Goal: Find contact information: Find contact information

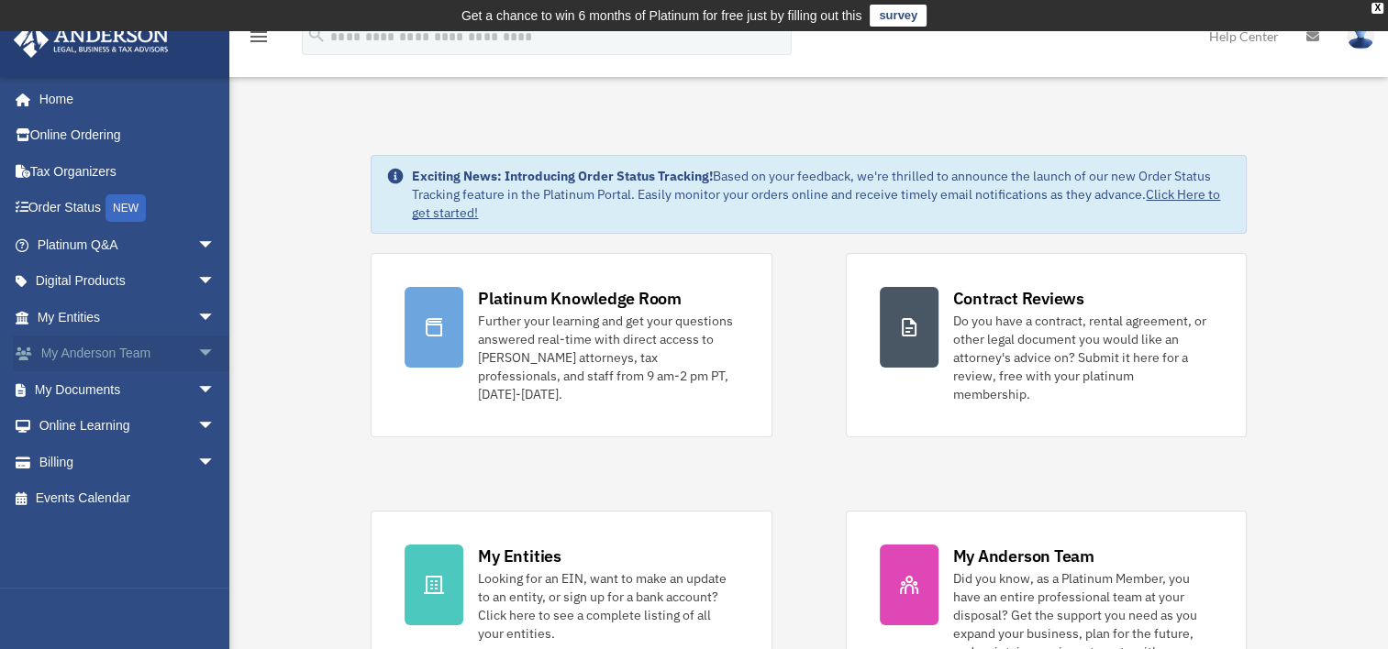
click at [64, 352] on link "My Anderson Team arrow_drop_down" at bounding box center [128, 354] width 230 height 37
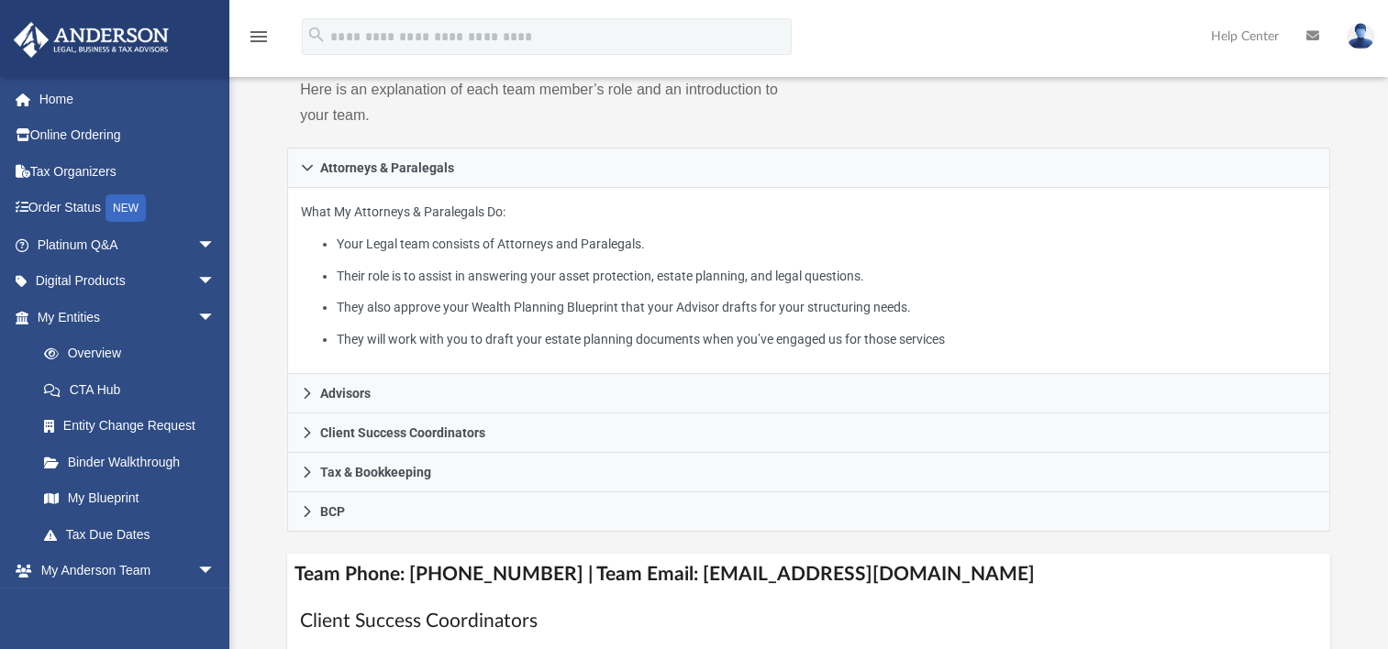
scroll to position [367, 0]
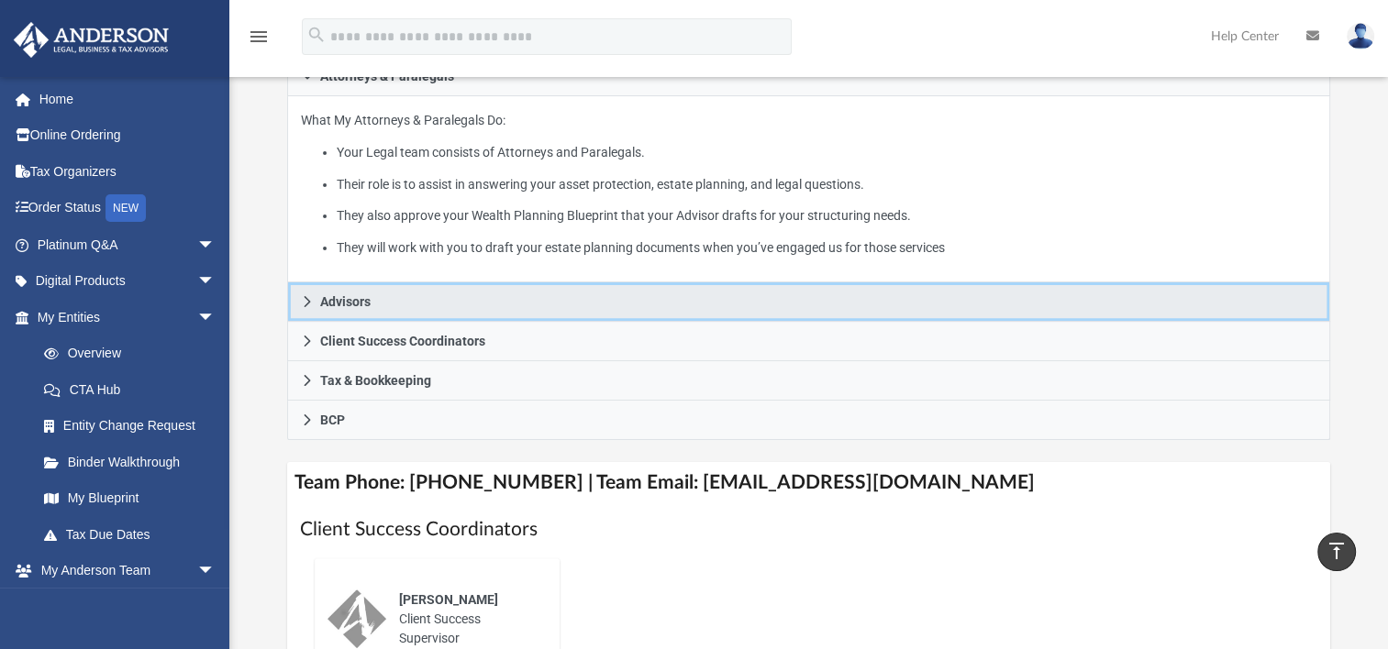
click at [314, 303] on link "Advisors" at bounding box center [808, 302] width 1043 height 39
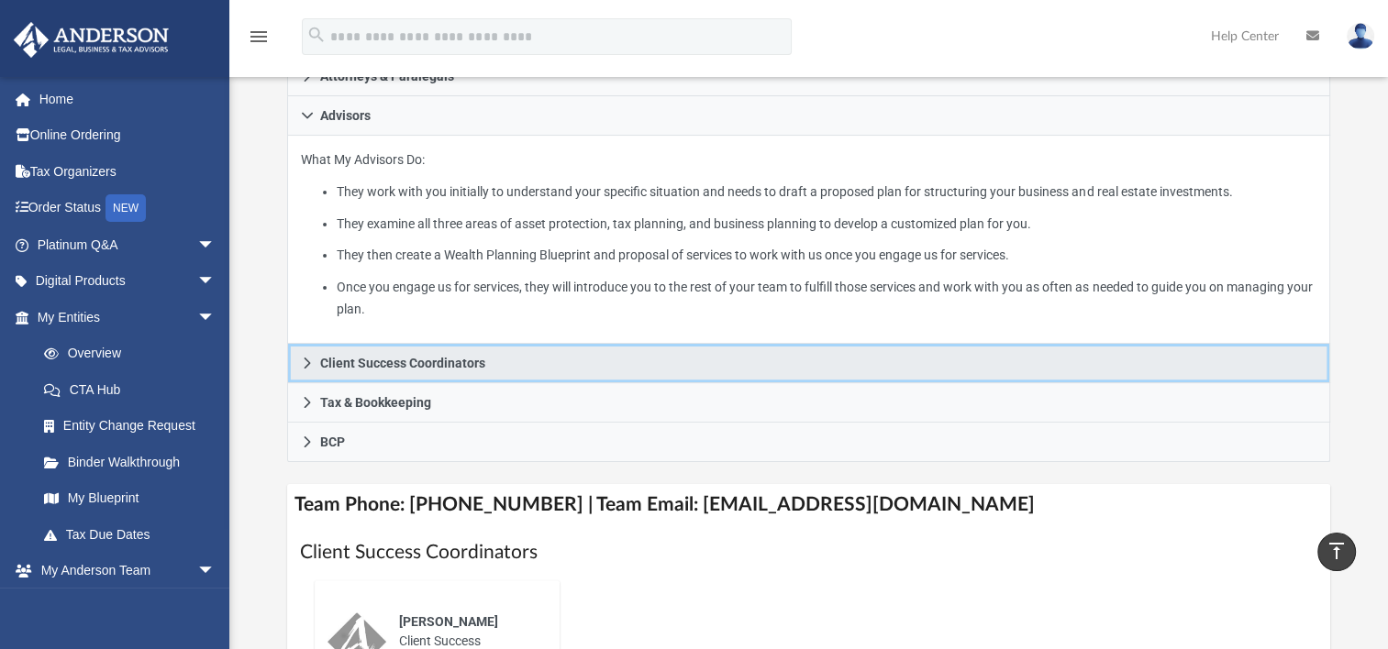
click at [446, 366] on span "Client Success Coordinators" at bounding box center [402, 363] width 165 height 13
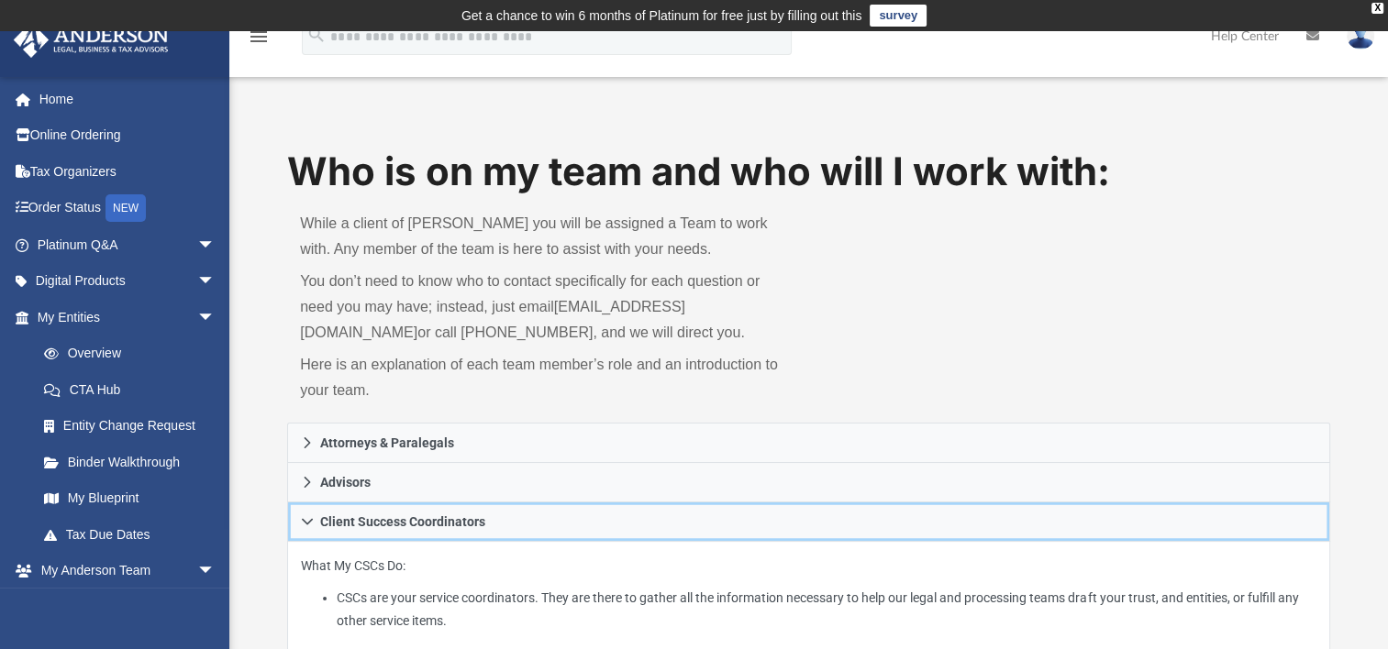
scroll to position [183, 0]
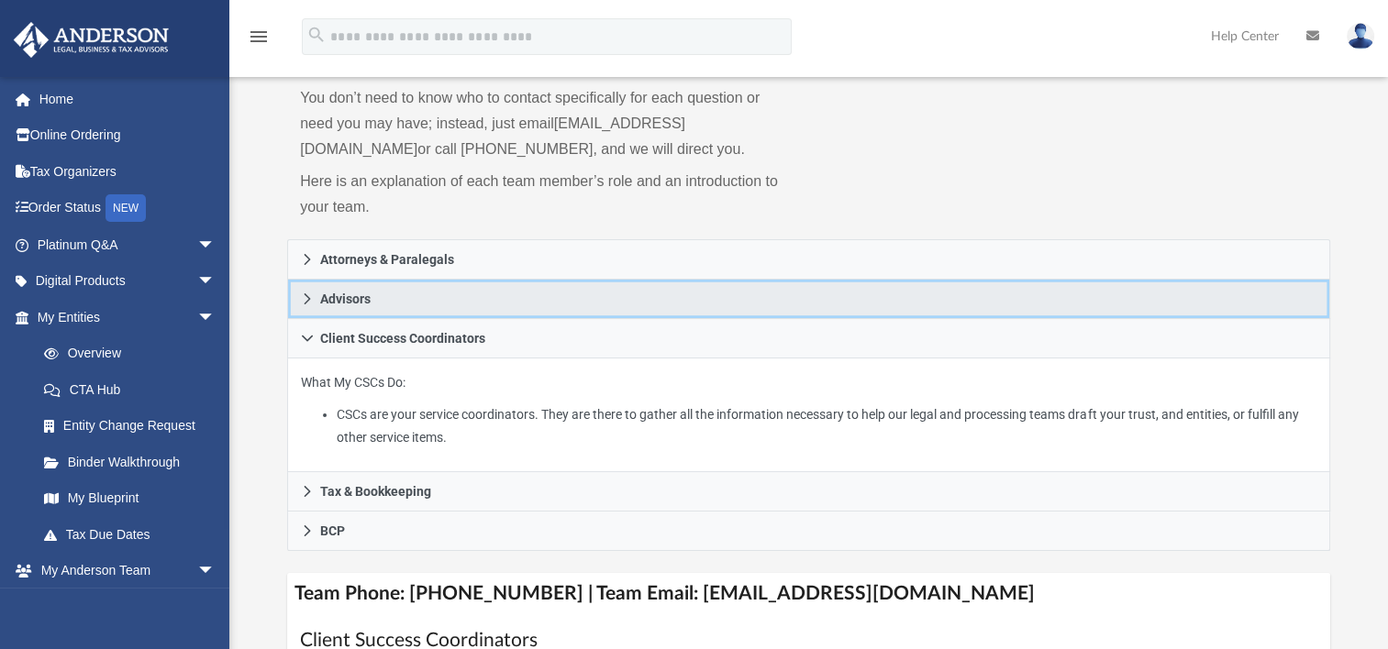
click at [350, 300] on span "Advisors" at bounding box center [345, 299] width 50 height 13
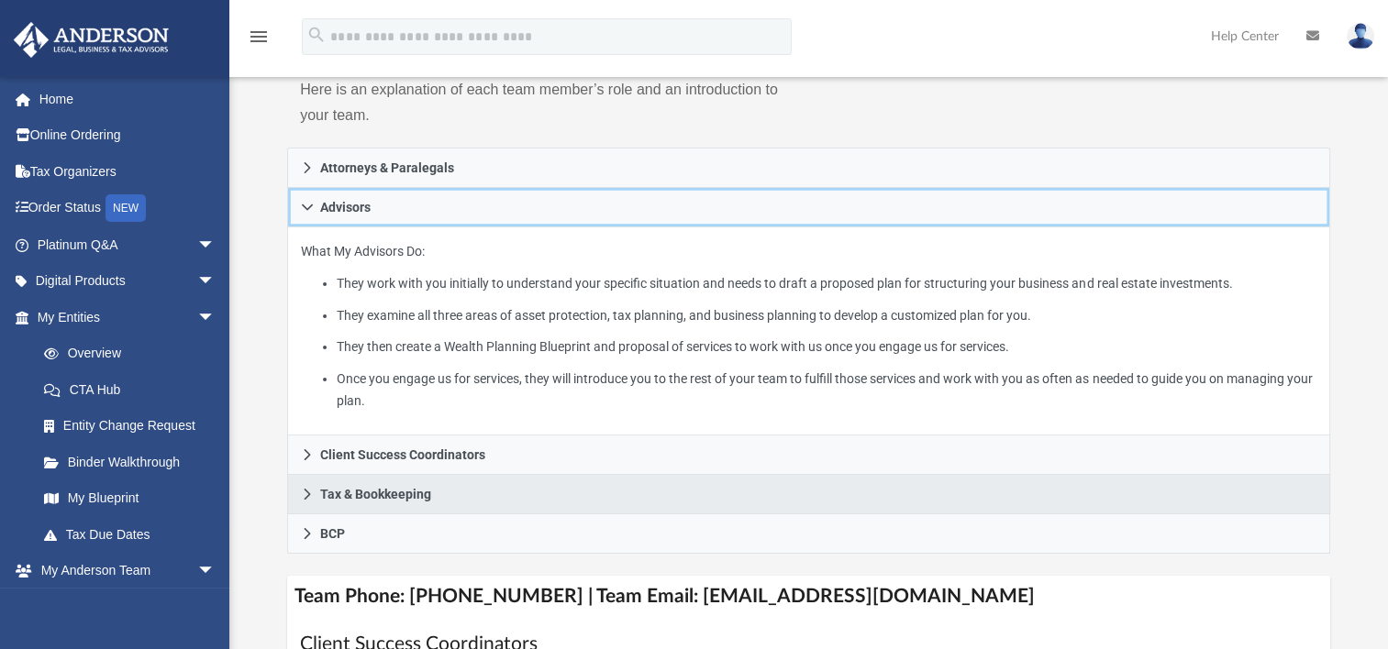
scroll to position [367, 0]
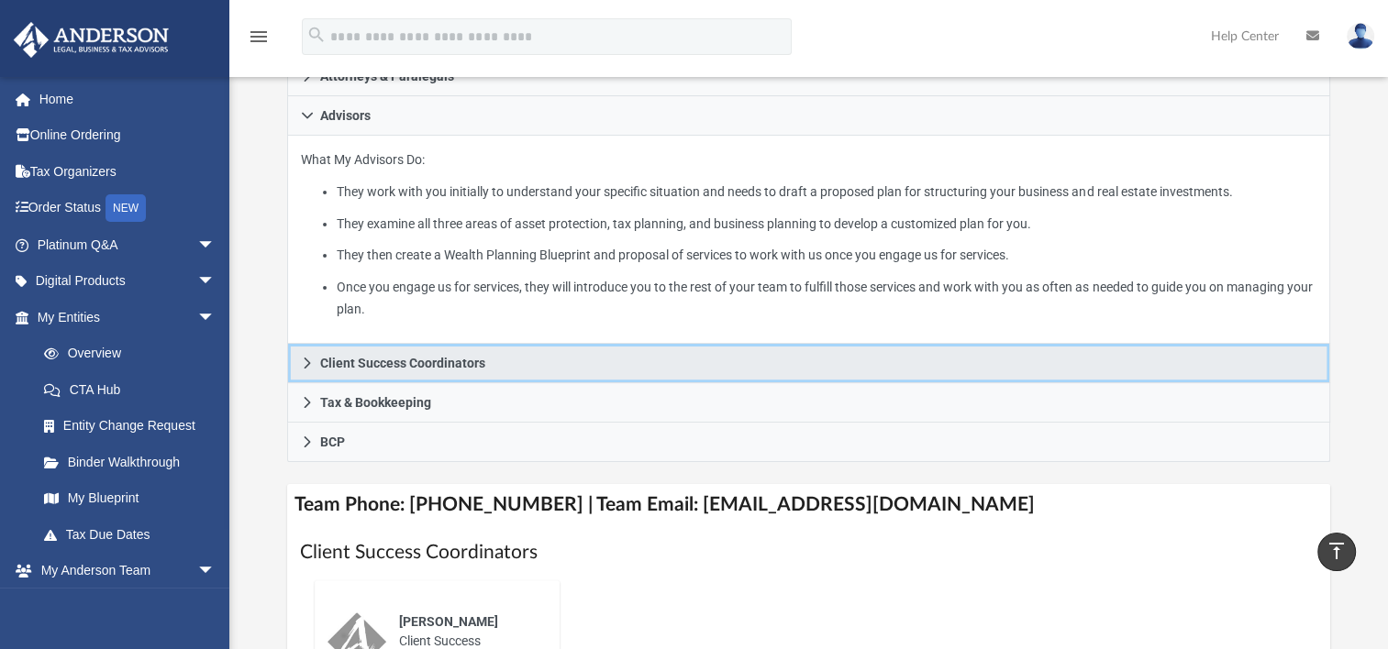
click at [370, 363] on span "Client Success Coordinators" at bounding box center [402, 363] width 165 height 13
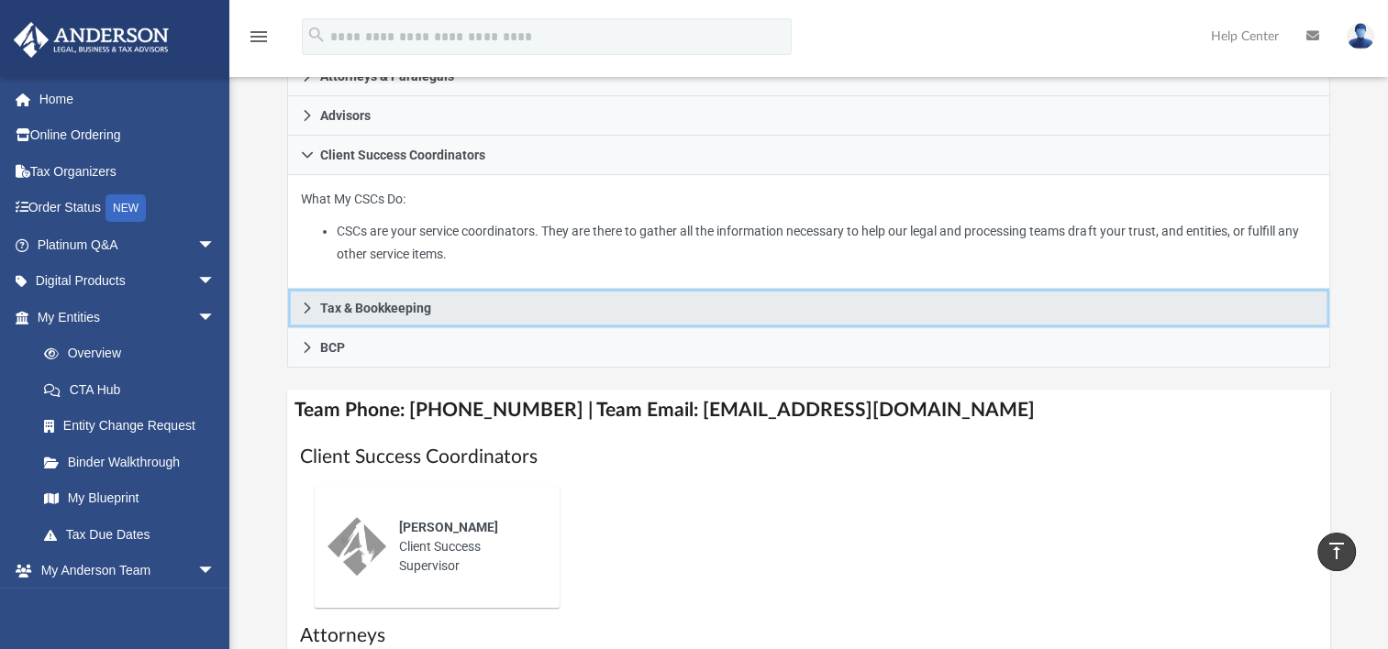
click at [358, 307] on span "Tax & Bookkeeping" at bounding box center [375, 308] width 111 height 13
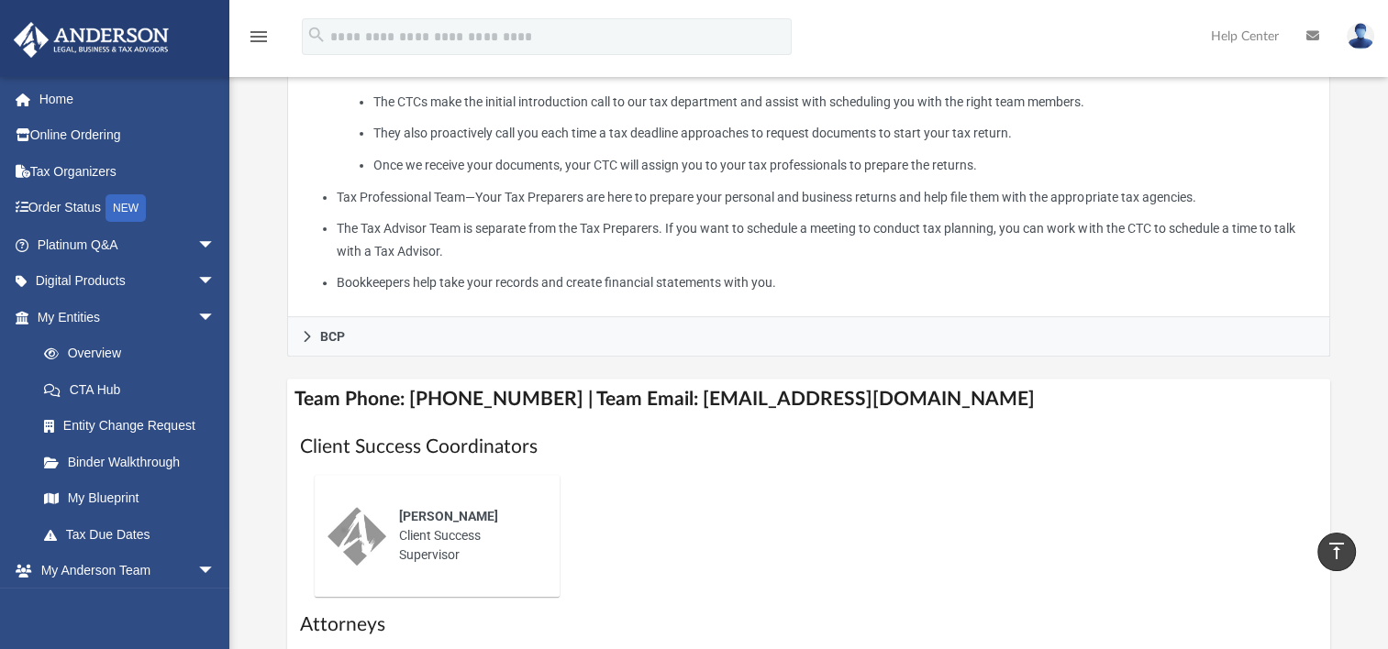
scroll to position [642, 0]
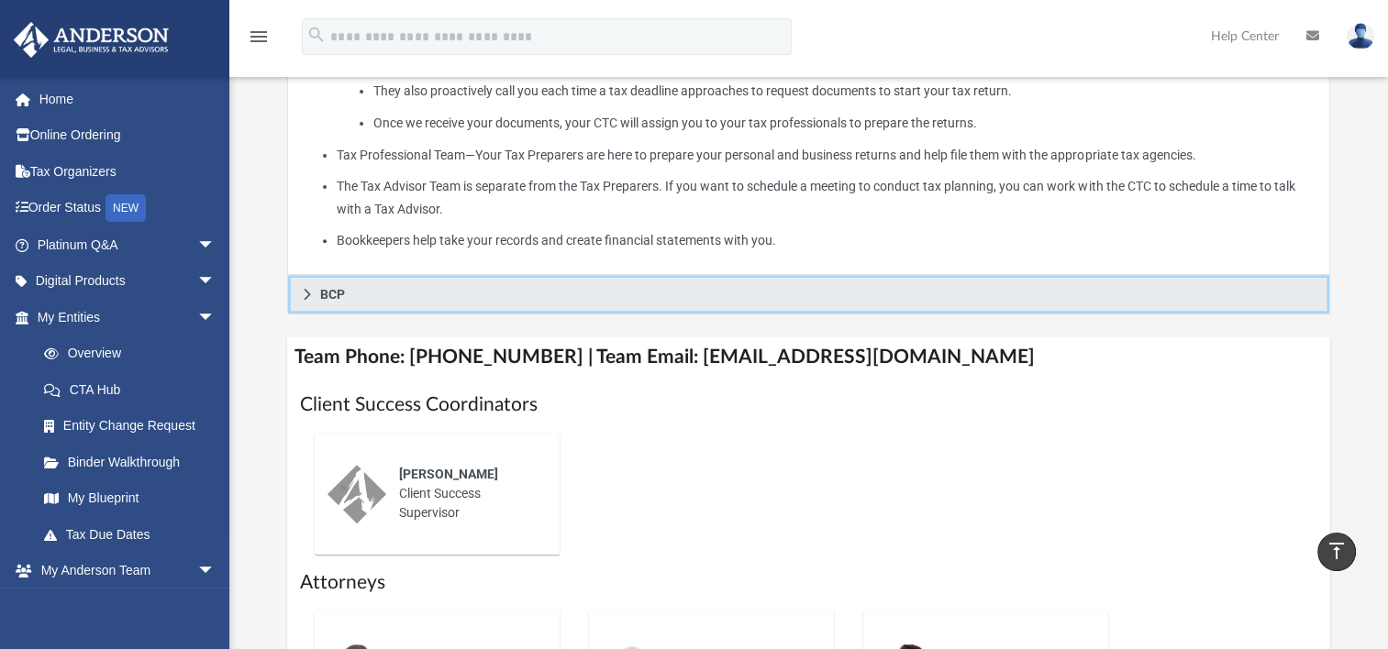
click at [328, 290] on span "BCP" at bounding box center [332, 294] width 25 height 13
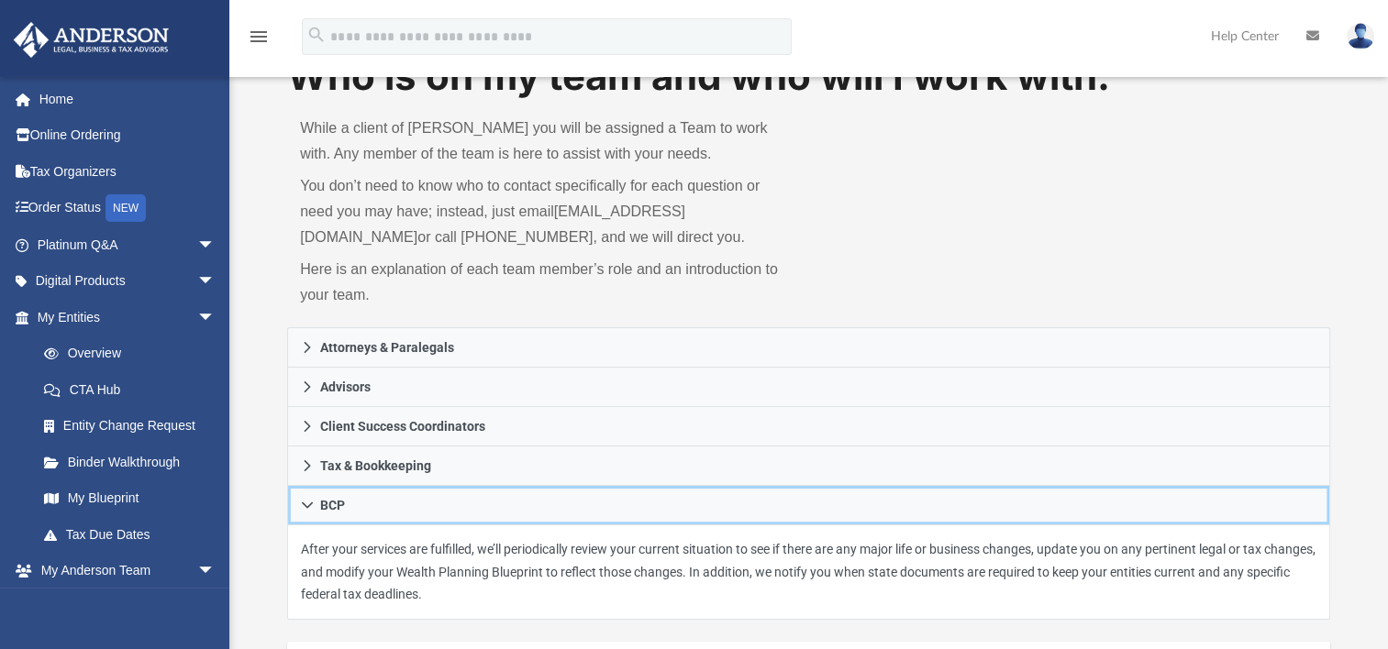
scroll to position [0, 0]
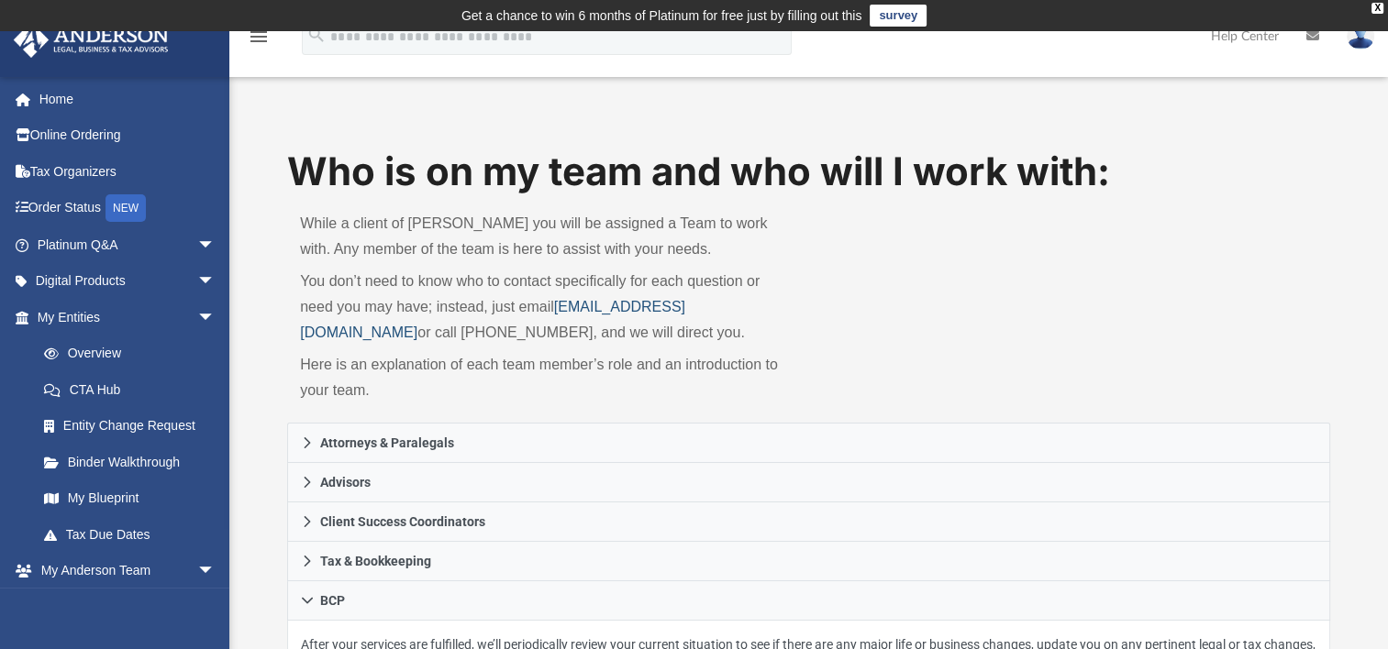
click at [685, 310] on link "[EMAIL_ADDRESS][DOMAIN_NAME]" at bounding box center [492, 319] width 385 height 41
click at [1138, 272] on div "Who is on my team and who will I work with: While a client of [PERSON_NAME] you…" at bounding box center [808, 284] width 1043 height 279
drag, startPoint x: 554, startPoint y: 305, endPoint x: 771, endPoint y: 298, distance: 216.6
click at [771, 298] on p "You don’t need to know who to contact specifically for each question or need yo…" at bounding box center [547, 307] width 495 height 77
drag, startPoint x: 771, startPoint y: 298, endPoint x: 708, endPoint y: 308, distance: 63.2
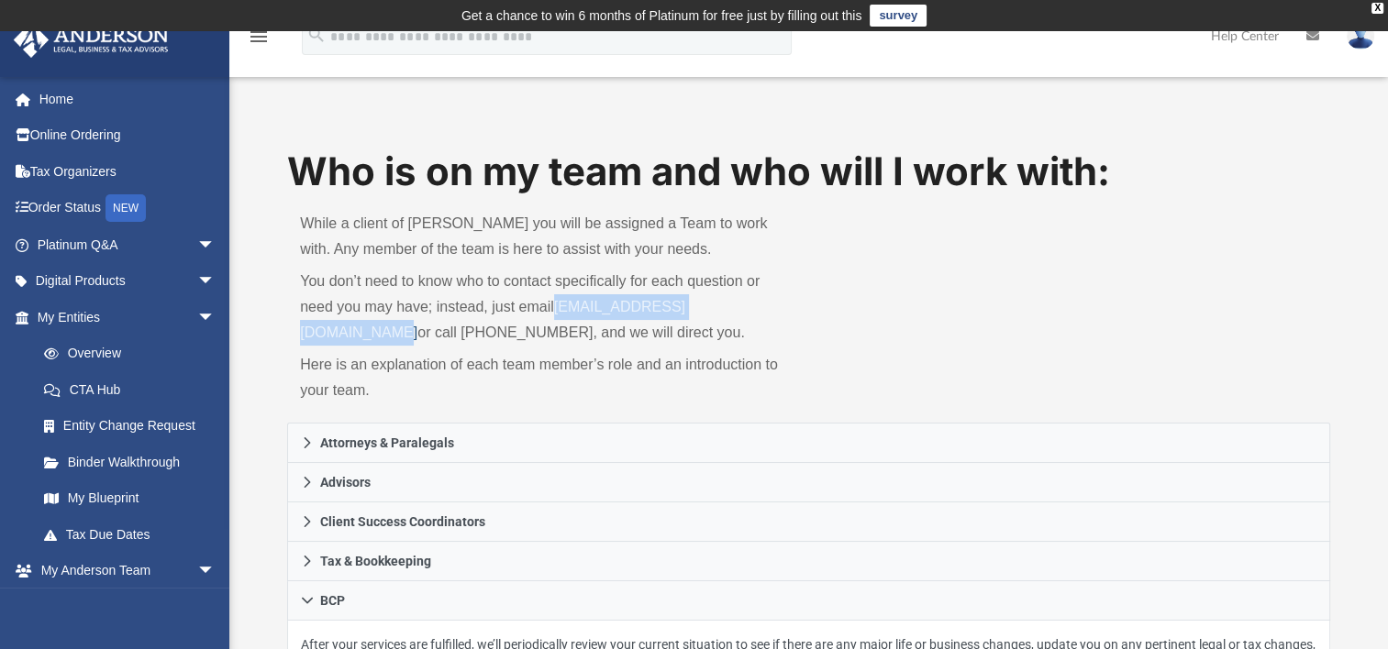
copy p "[EMAIL_ADDRESS][DOMAIN_NAME]"
